Goal: Task Accomplishment & Management: Use online tool/utility

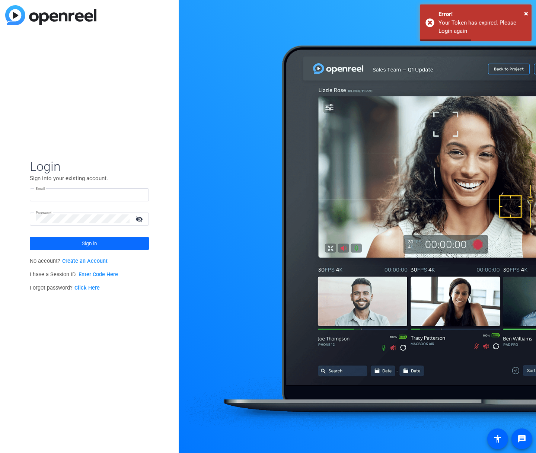
type input "paul.gattuso@precisionvh.com"
click at [114, 241] on span at bounding box center [89, 244] width 119 height 18
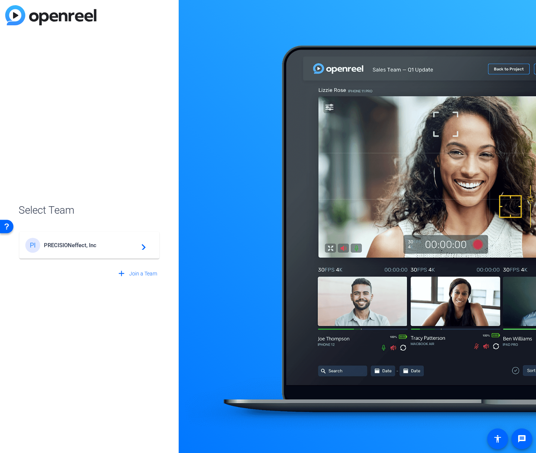
click at [97, 246] on span "PRECISIONeffect, Inc" at bounding box center [90, 245] width 93 height 7
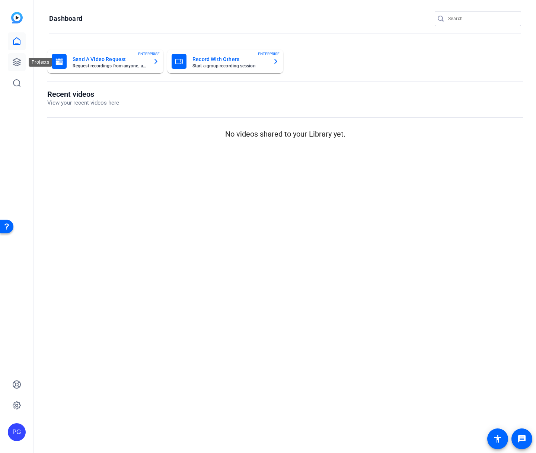
click at [15, 60] on icon at bounding box center [16, 62] width 9 height 9
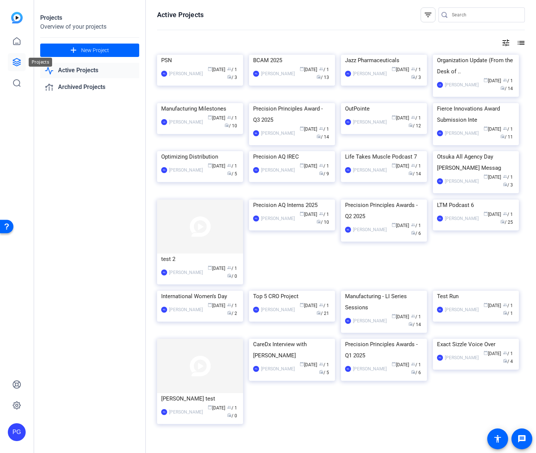
click at [19, 63] on icon at bounding box center [16, 61] width 7 height 7
click at [84, 50] on span "New Project" at bounding box center [95, 51] width 28 height 8
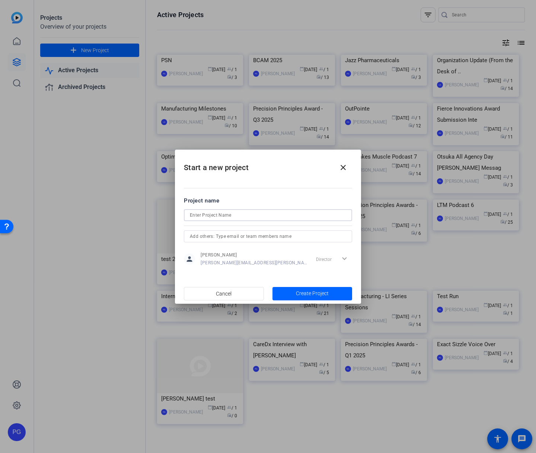
click at [197, 216] on input at bounding box center [268, 215] width 156 height 9
paste input "Precision for Medicine interview with Dr. Calvo"
type input "Precision for Medicine interview with Dr. Calvo"
click at [305, 298] on span "button" at bounding box center [313, 294] width 80 height 18
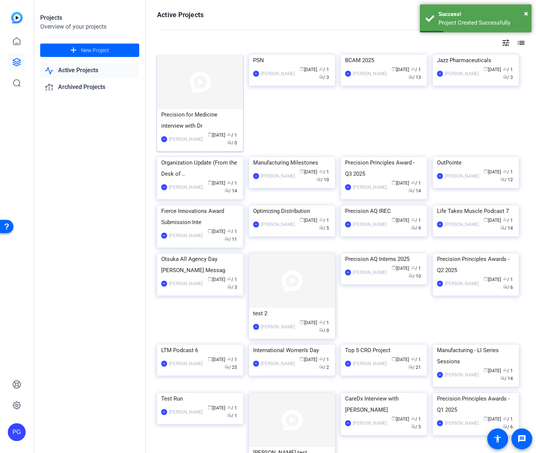
click at [218, 72] on img at bounding box center [200, 82] width 86 height 54
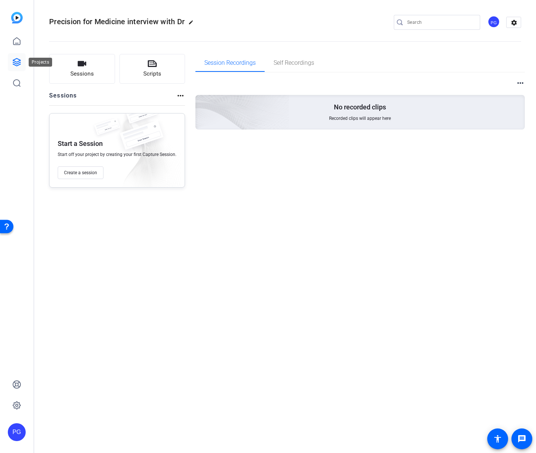
click at [17, 60] on icon at bounding box center [16, 62] width 9 height 9
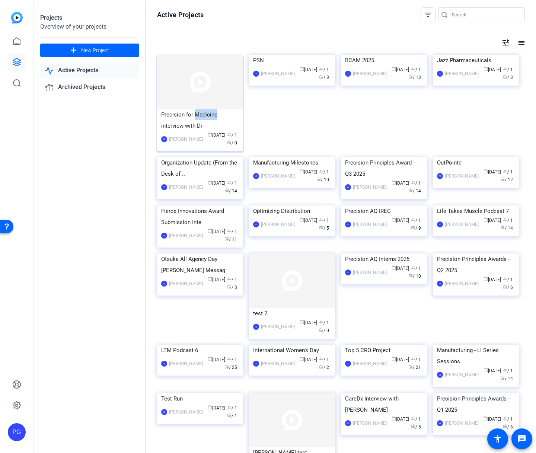
click at [217, 87] on img at bounding box center [200, 82] width 86 height 54
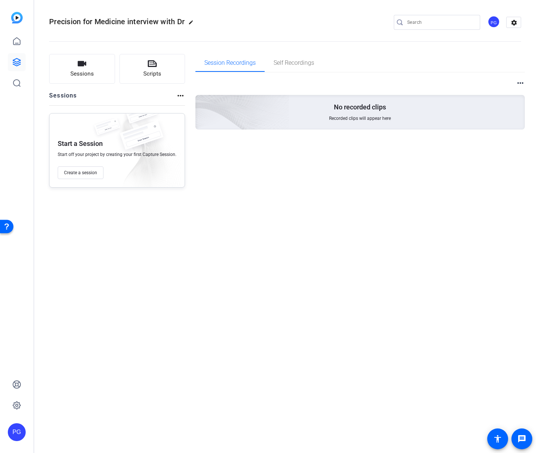
click at [192, 21] on mat-icon "edit" at bounding box center [192, 24] width 9 height 9
click at [101, 22] on input "Precision for Medicine interview with Dr" at bounding box center [79, 22] width 49 height 9
drag, startPoint x: 54, startPoint y: 21, endPoint x: 90, endPoint y: 23, distance: 36.2
click at [90, 23] on div "Precision for Medicine interview with Dr" at bounding box center [79, 22] width 61 height 12
click at [90, 23] on input "Precision for Medicine interview with Dr" at bounding box center [79, 22] width 49 height 9
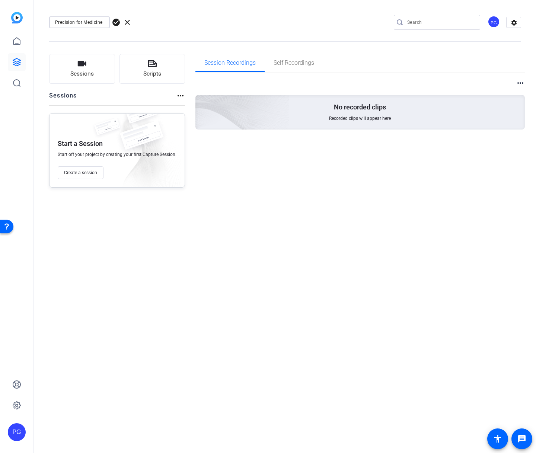
scroll to position [0, 35]
drag, startPoint x: 55, startPoint y: 22, endPoint x: 143, endPoint y: 26, distance: 87.6
click at [143, 26] on div "Precision for Medicine interview with Dr check_circle clear" at bounding box center [99, 22] width 101 height 12
type input "Precision Site Network"
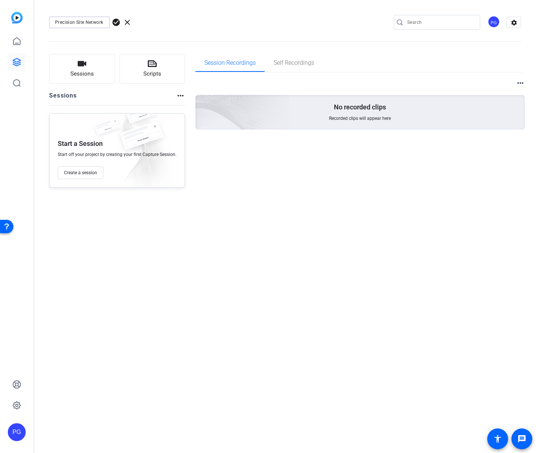
click at [115, 21] on span "check_circle" at bounding box center [116, 22] width 9 height 9
click at [115, 132] on img at bounding box center [108, 129] width 34 height 22
click at [92, 174] on span "Create a session" at bounding box center [80, 173] width 33 height 6
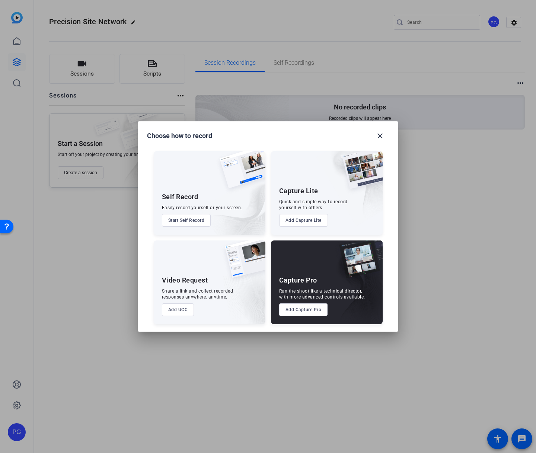
click at [306, 274] on div "Capture Pro Run the shoot like a technical director, with more advanced control…" at bounding box center [327, 283] width 112 height 84
click at [307, 274] on div "Capture Pro Run the shoot like a technical director, with more advanced control…" at bounding box center [327, 283] width 112 height 84
click at [292, 309] on button "Add Capture Pro" at bounding box center [303, 310] width 49 height 13
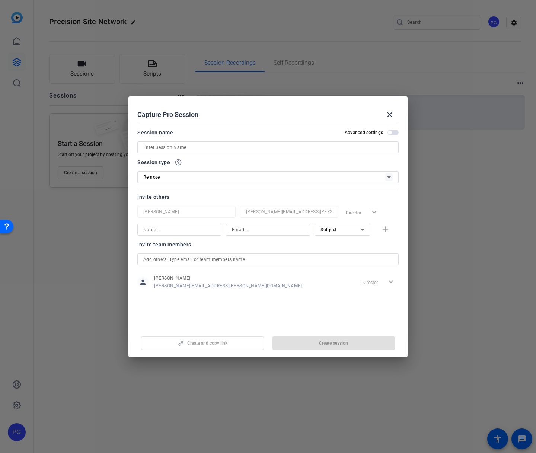
click at [189, 146] on input at bounding box center [268, 147] width 250 height 9
paste input "Precision for Medicine interview with Dr. Calvo"
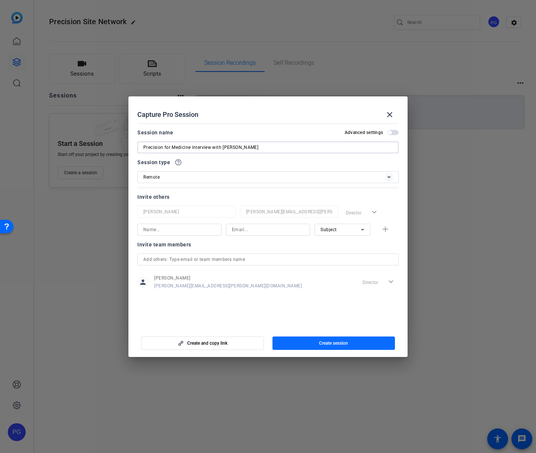
type input "Precision for Medicine interview with Dr. Calvo"
click at [355, 344] on span "button" at bounding box center [334, 343] width 123 height 18
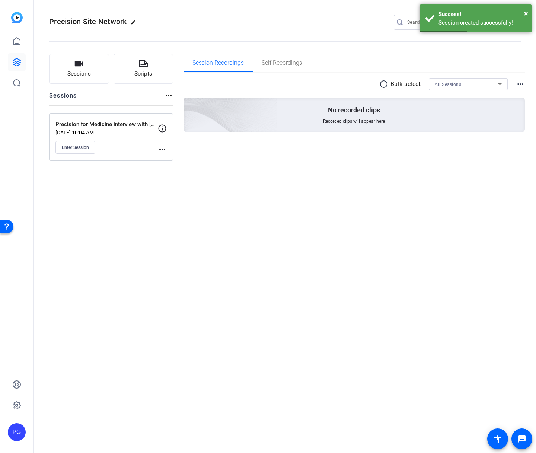
click at [165, 149] on mat-icon "more_horiz" at bounding box center [162, 149] width 9 height 9
click at [178, 159] on span "Edit Session" at bounding box center [181, 160] width 34 height 9
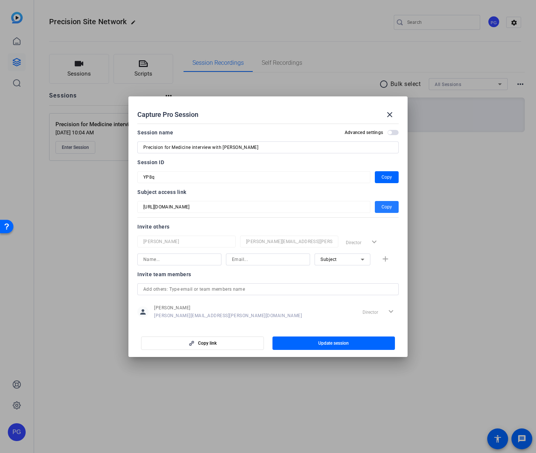
click at [387, 207] on span "Copy" at bounding box center [387, 207] width 10 height 9
click at [393, 174] on span "button" at bounding box center [387, 177] width 24 height 18
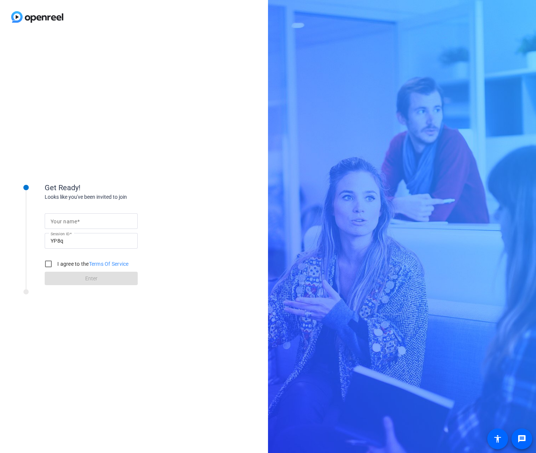
click at [111, 216] on div at bounding box center [91, 221] width 81 height 16
type input "PG"
click at [48, 264] on input "I agree to the Terms Of Service" at bounding box center [48, 264] width 15 height 15
checkbox input "true"
click at [86, 280] on span "Enter" at bounding box center [91, 279] width 12 height 8
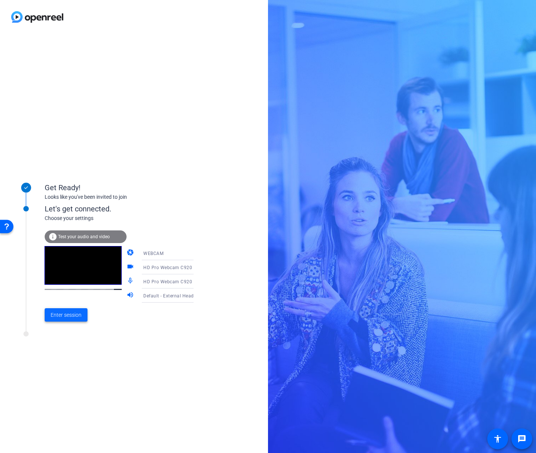
click at [63, 315] on span "Enter session" at bounding box center [66, 315] width 31 height 8
